Goal: Task Accomplishment & Management: Manage account settings

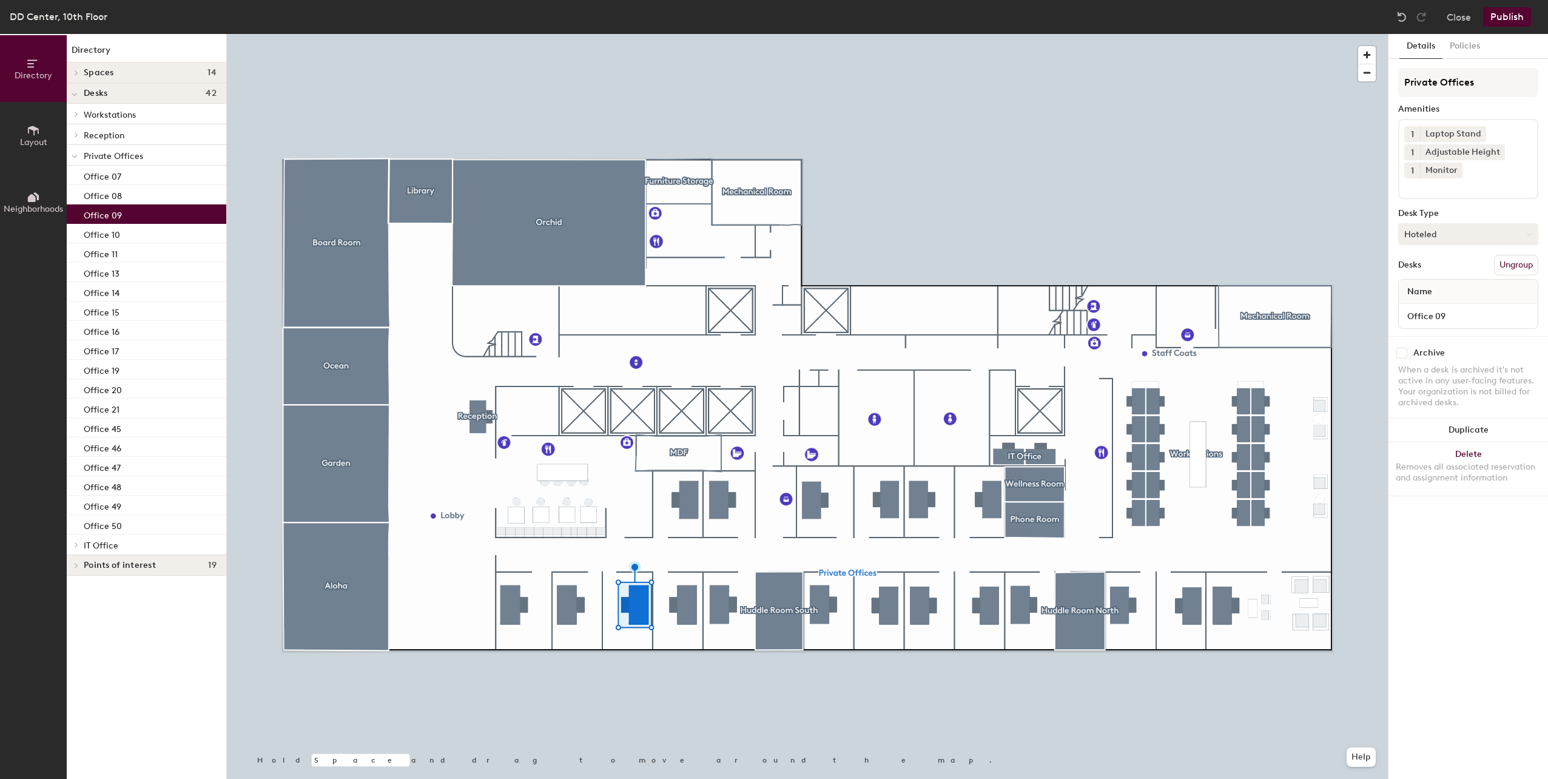
click at [1440, 240] on button "Hoteled" at bounding box center [1468, 234] width 140 height 22
click at [1433, 271] on div "Assigned" at bounding box center [1458, 272] width 121 height 18
click at [1505, 20] on button "Publish" at bounding box center [1507, 16] width 48 height 19
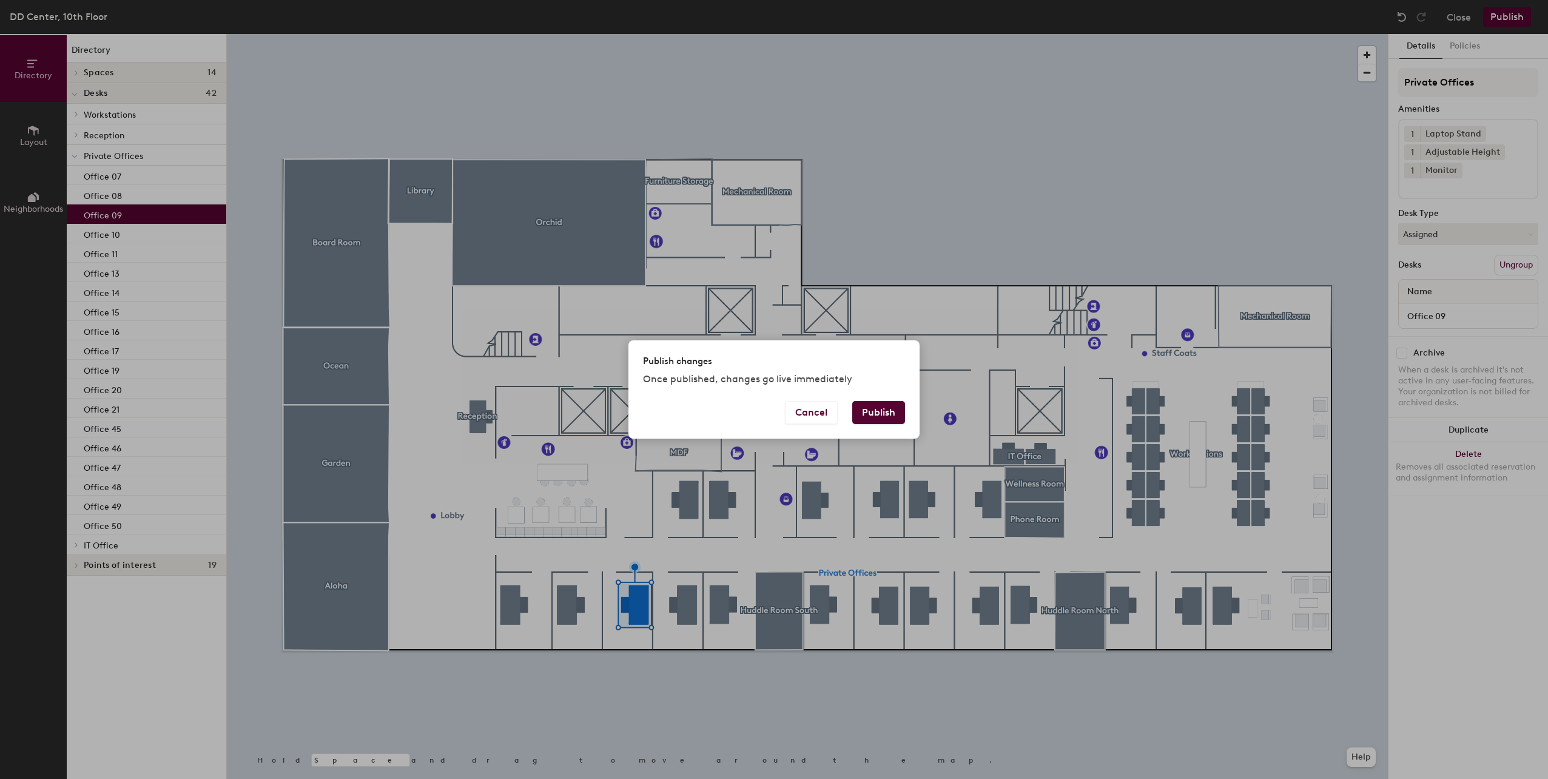
click at [884, 404] on button "Publish" at bounding box center [878, 412] width 53 height 23
